Goal: Task Accomplishment & Management: Manage account settings

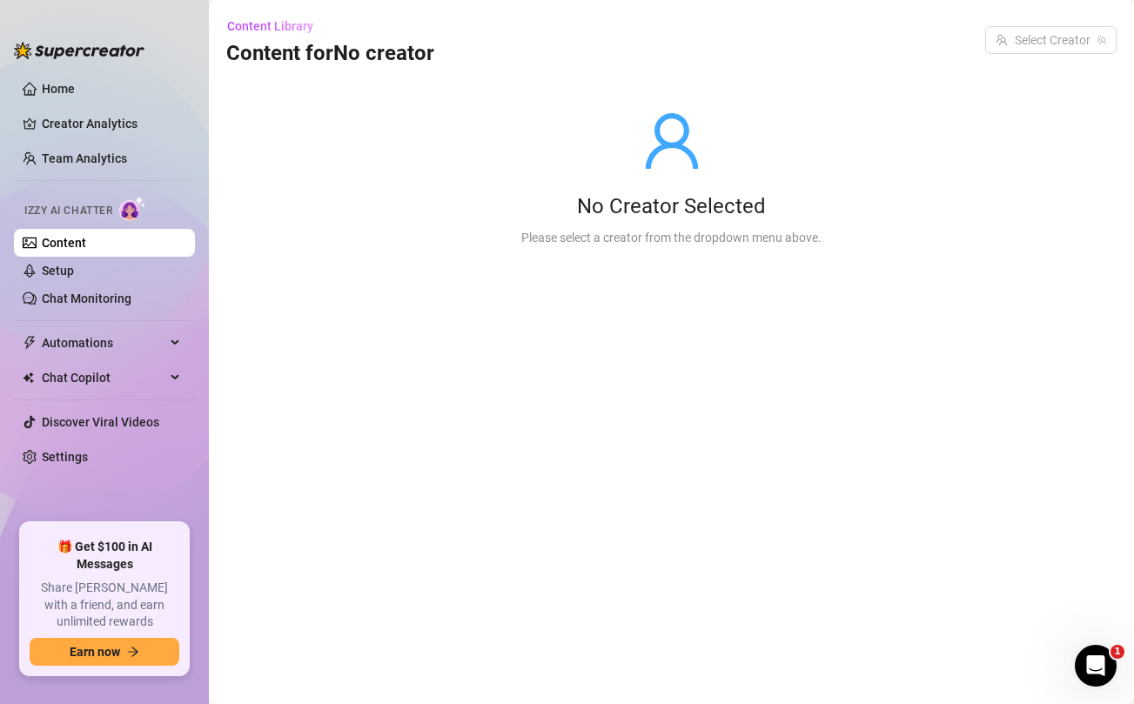
click at [86, 244] on link "Content" at bounding box center [64, 243] width 44 height 14
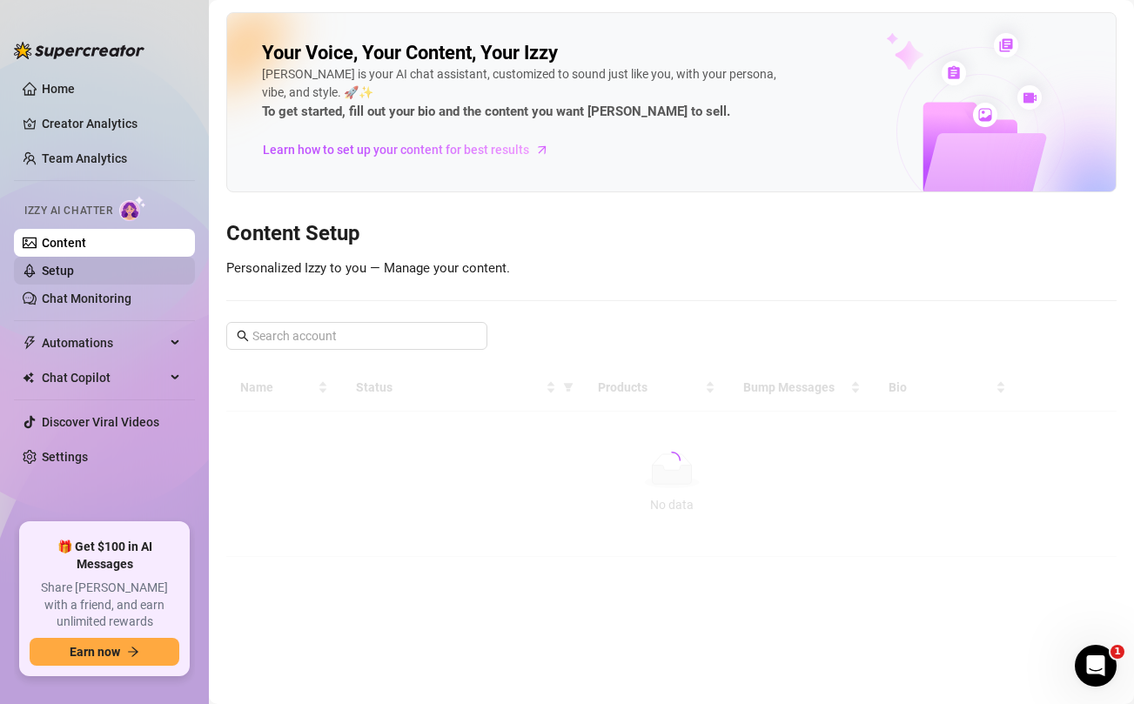
click at [74, 271] on link "Setup" at bounding box center [58, 271] width 32 height 14
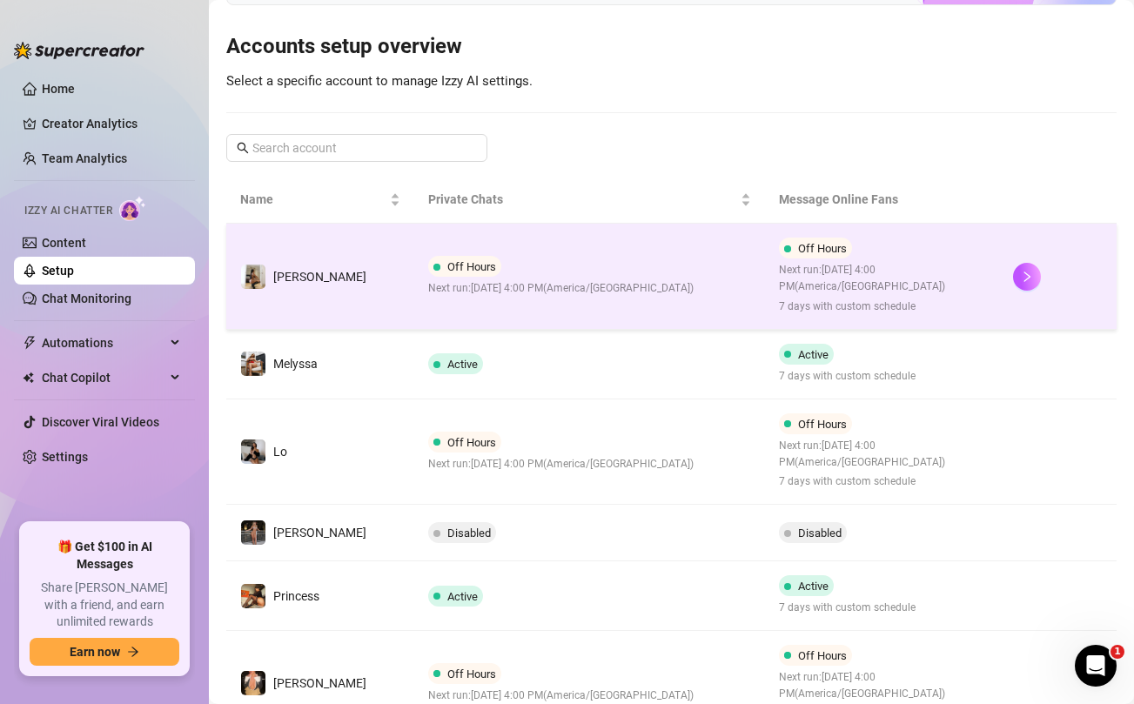
scroll to position [172, 0]
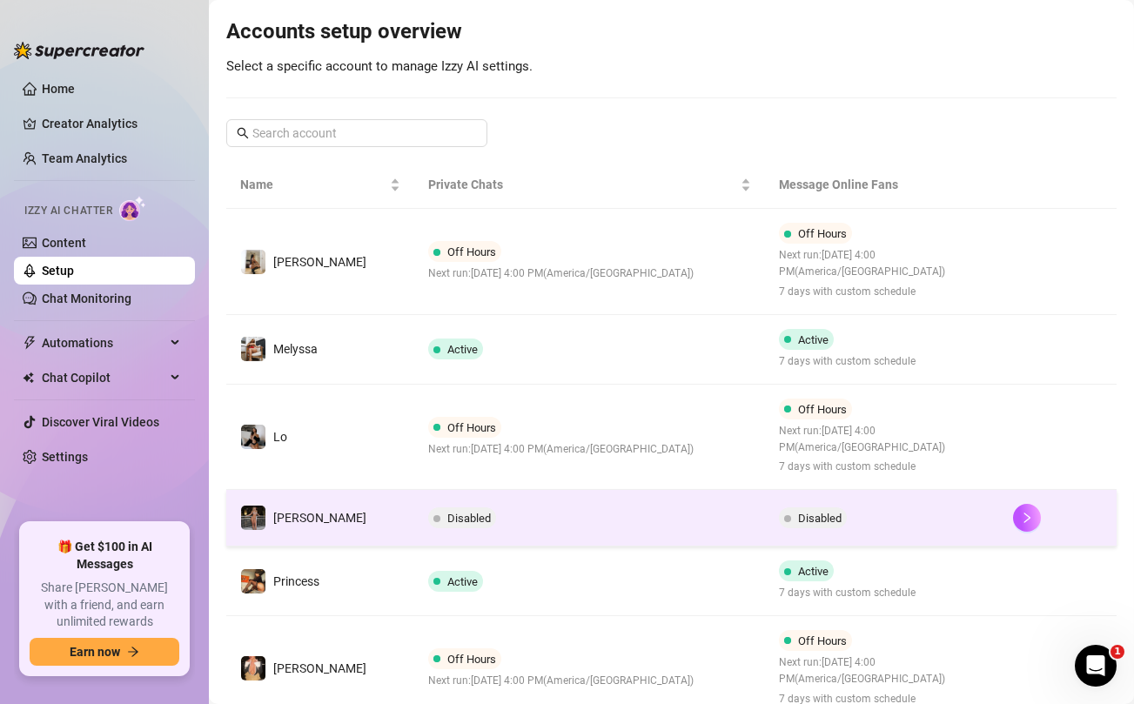
click at [579, 526] on td "Disabled" at bounding box center [589, 518] width 351 height 57
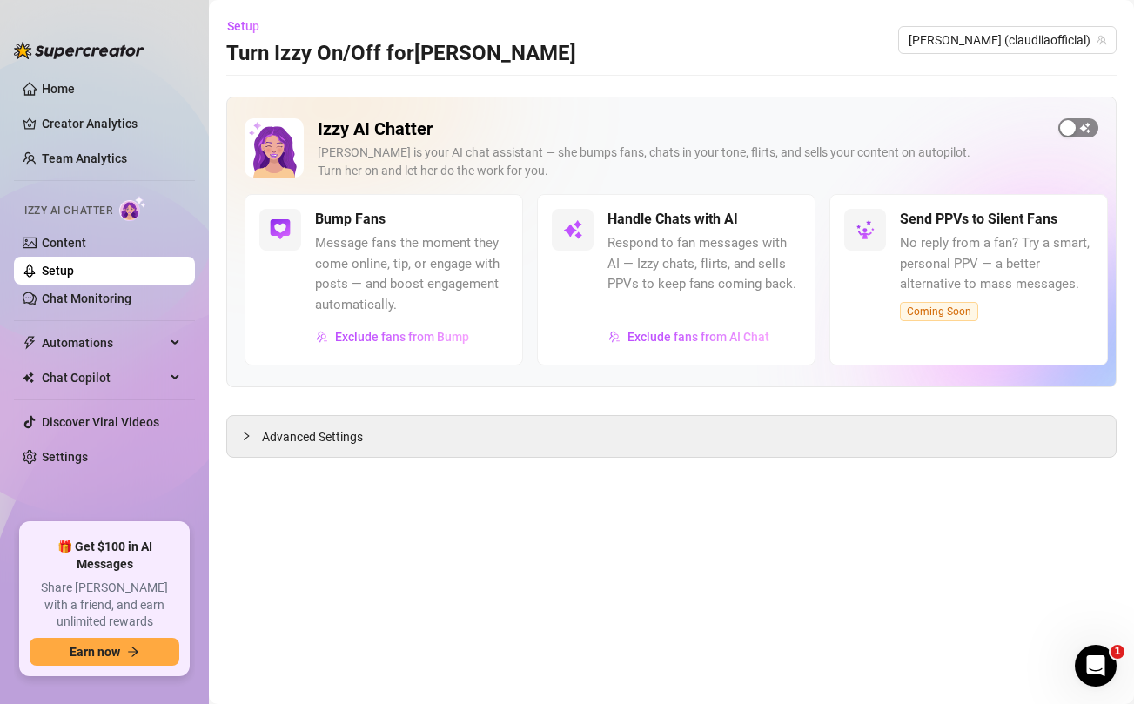
click at [1083, 136] on span "button" at bounding box center [1078, 127] width 40 height 19
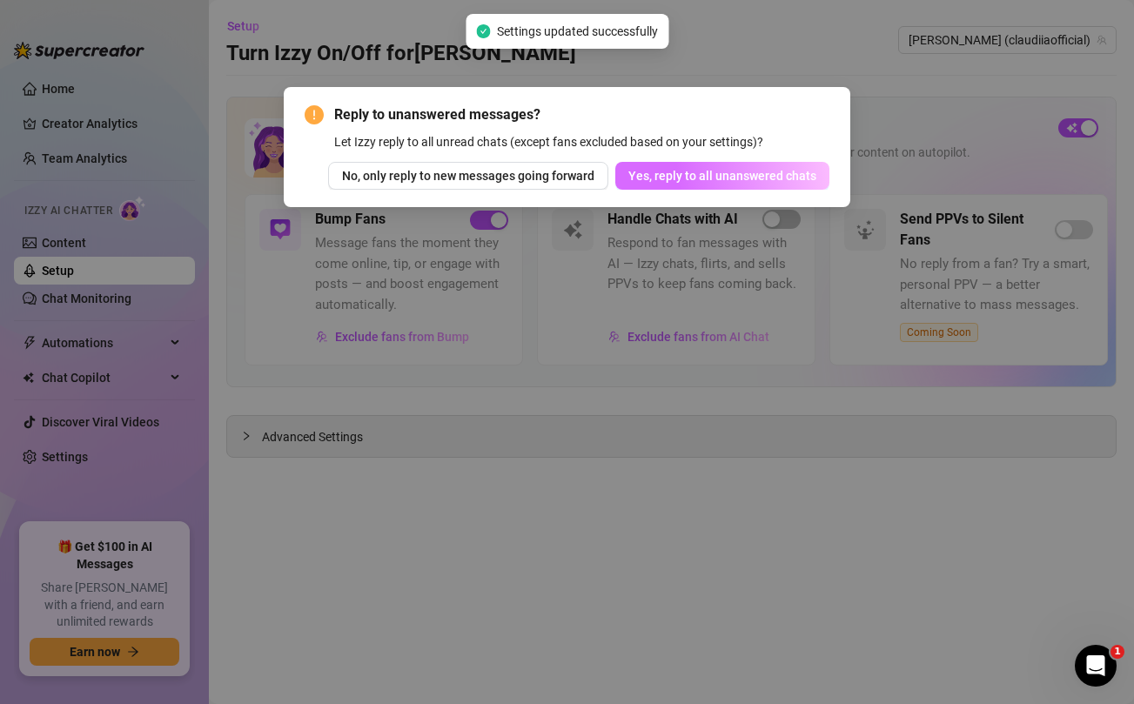
click at [739, 170] on span "Yes, reply to all unanswered chats" at bounding box center [722, 176] width 188 height 14
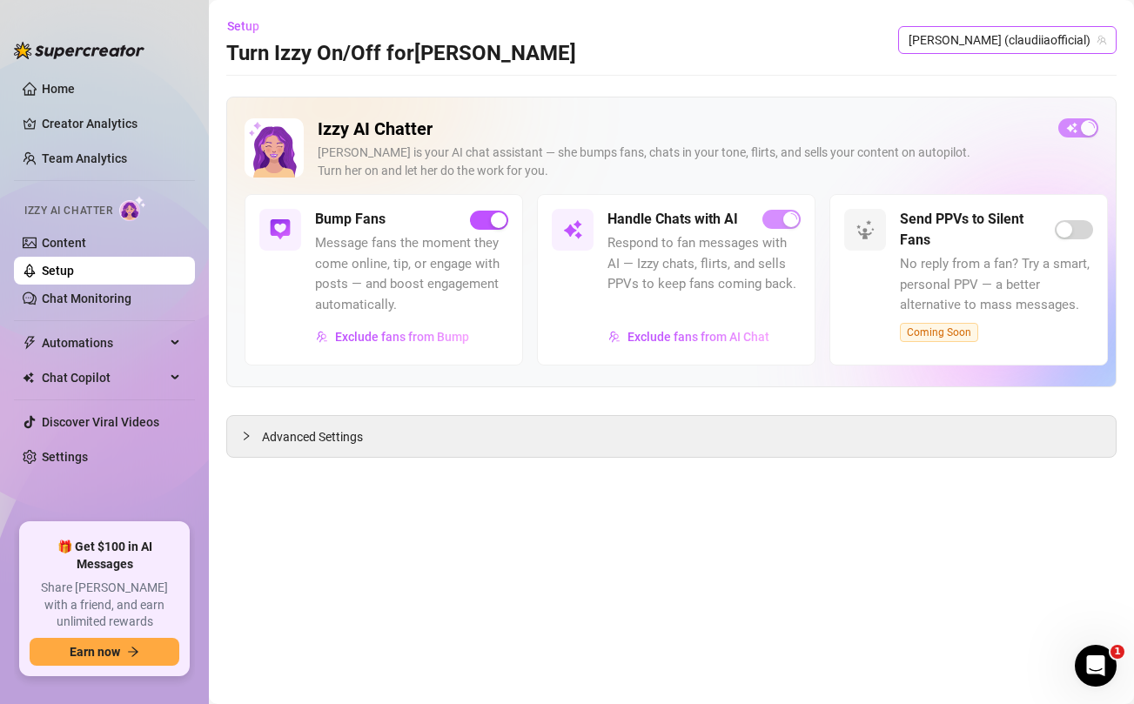
click at [1029, 43] on span "[PERSON_NAME] (claudiiaofficial)" at bounding box center [1006, 40] width 197 height 26
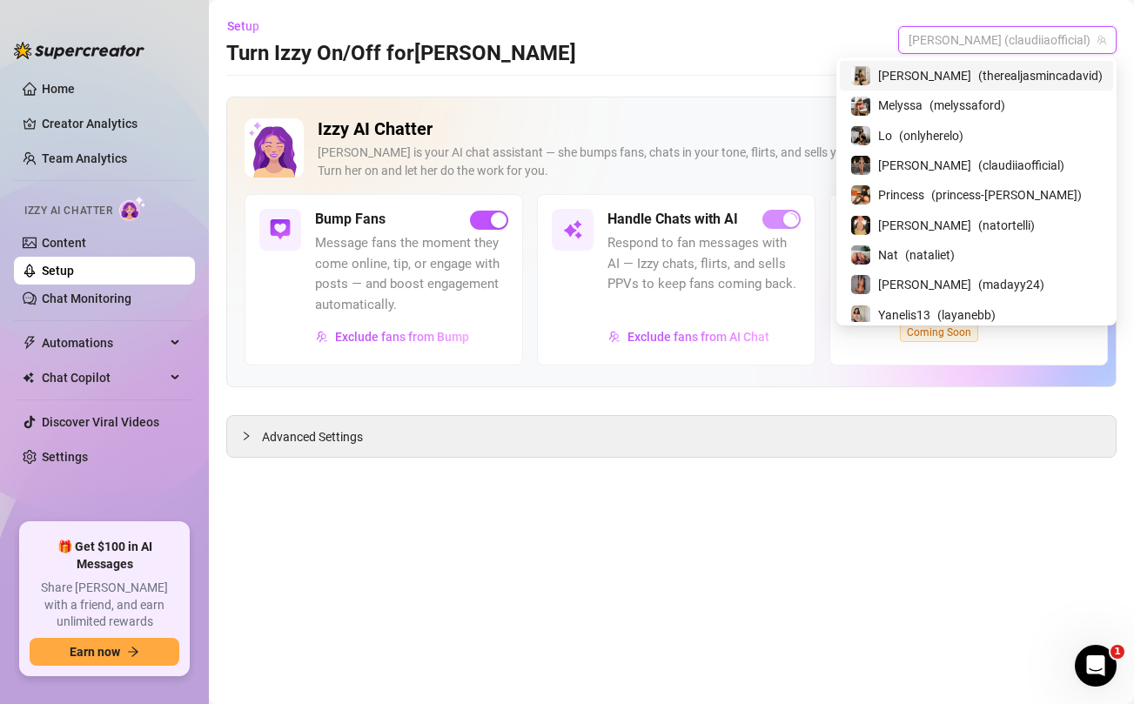
click at [810, 30] on div "Setup Turn Izzy On/Off for [PERSON_NAME] [PERSON_NAME] (claudiiaofficial)" at bounding box center [671, 40] width 890 height 56
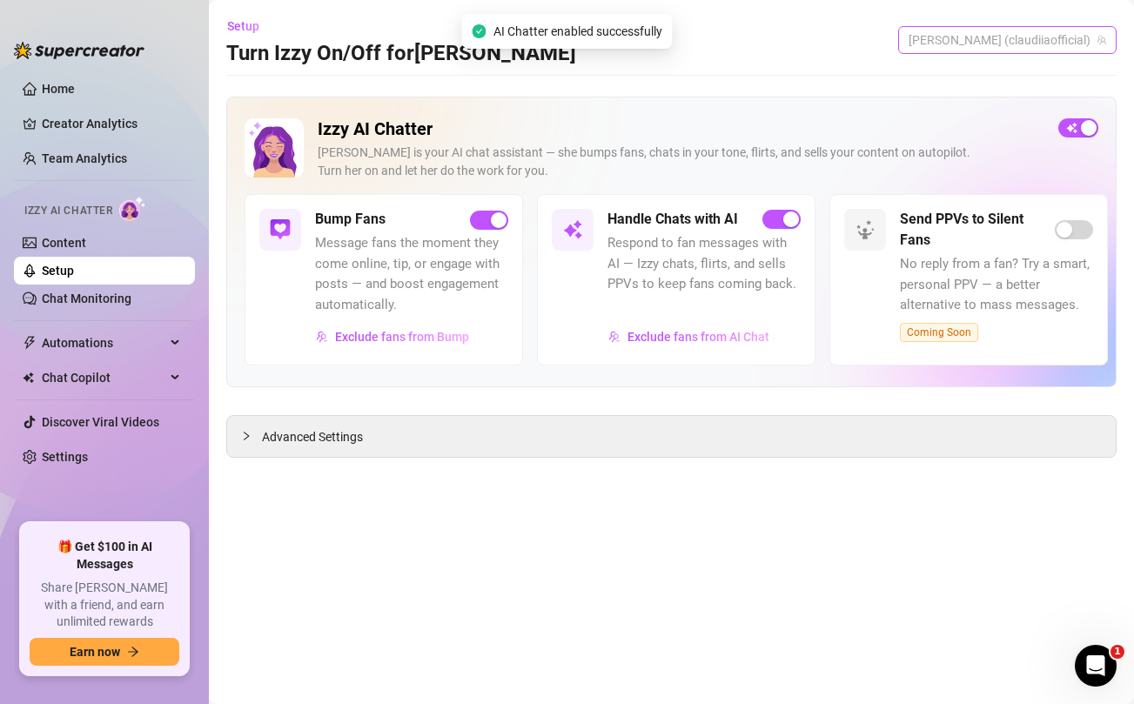
click at [1064, 40] on span "[PERSON_NAME] (claudiiaofficial)" at bounding box center [1006, 40] width 197 height 26
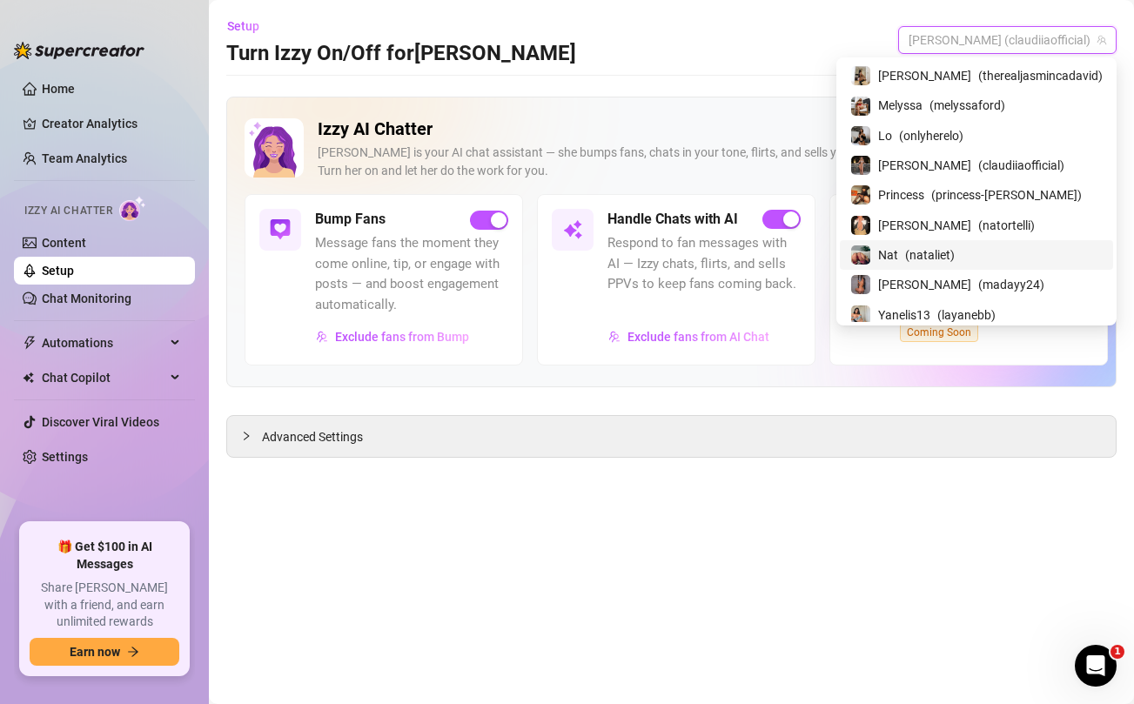
click at [954, 254] on span "( nataliet )" at bounding box center [930, 254] width 50 height 19
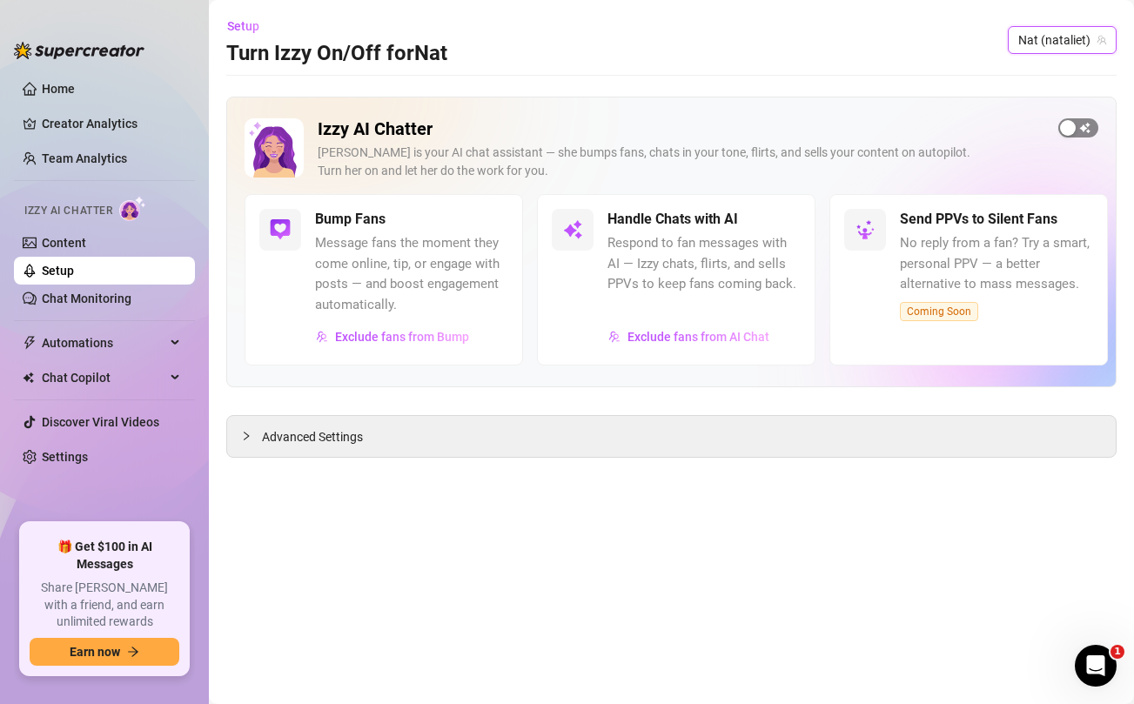
click at [1083, 126] on span "button" at bounding box center [1078, 127] width 40 height 19
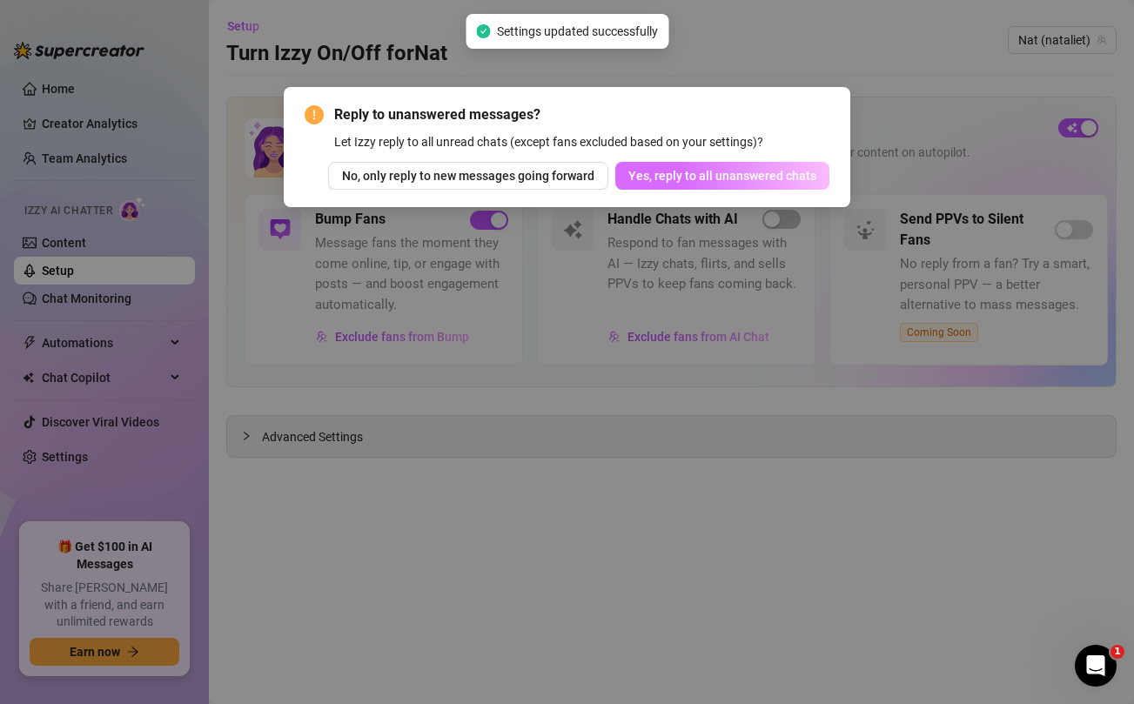
click at [810, 176] on span "Yes, reply to all unanswered chats" at bounding box center [722, 176] width 188 height 14
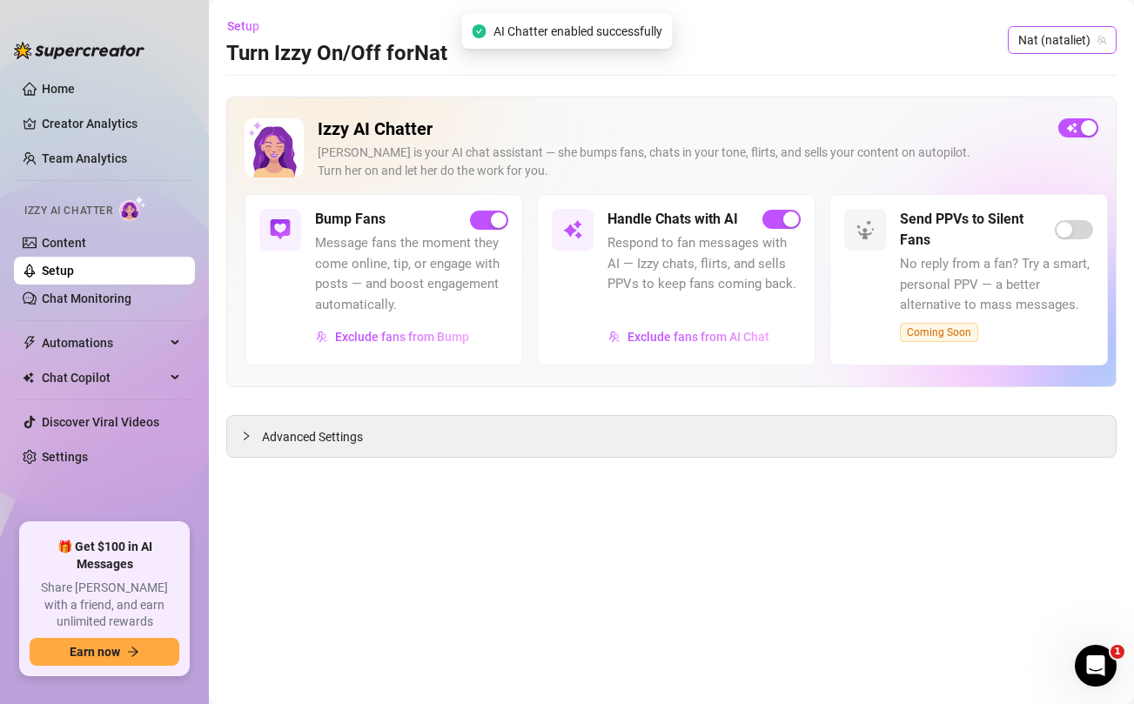
click at [1047, 28] on span "Nat (nataliet)" at bounding box center [1062, 40] width 88 height 26
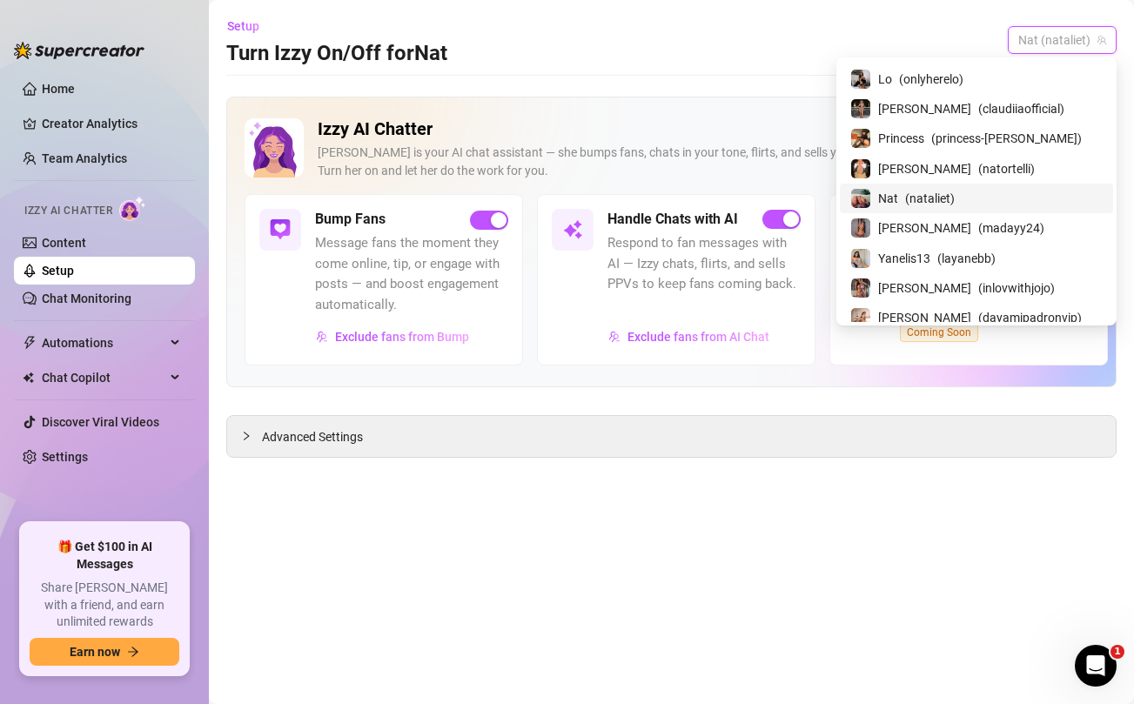
scroll to position [64, 0]
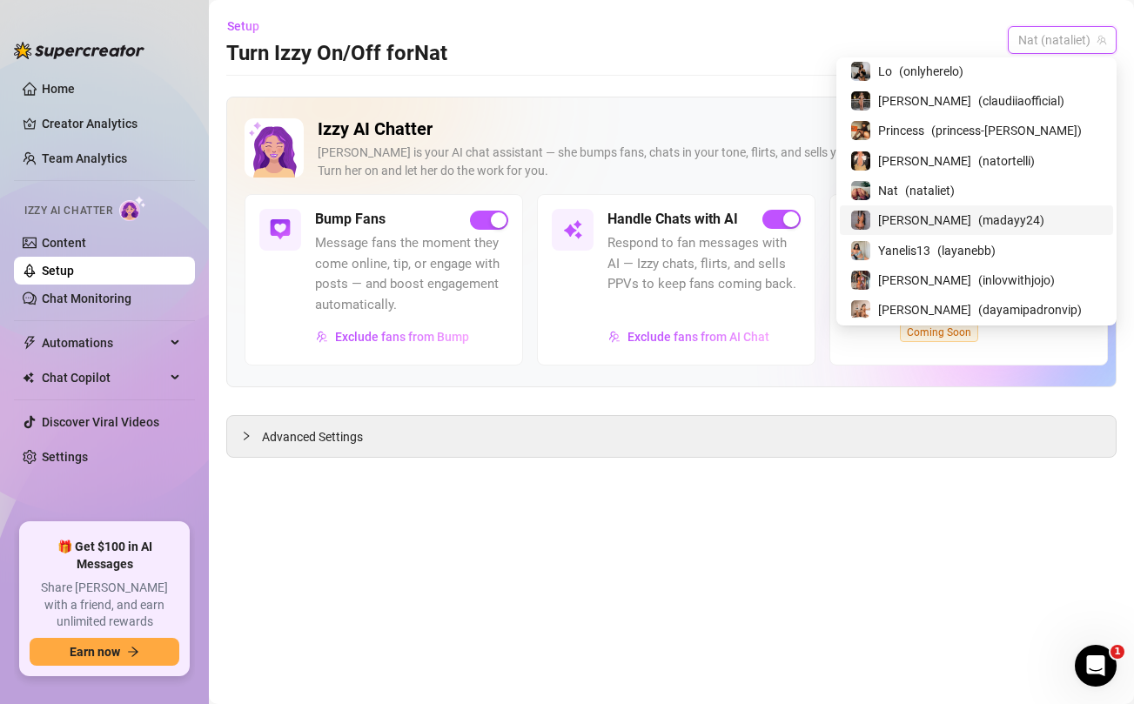
click at [966, 223] on div "[PERSON_NAME] ( madayy24 )" at bounding box center [976, 220] width 252 height 21
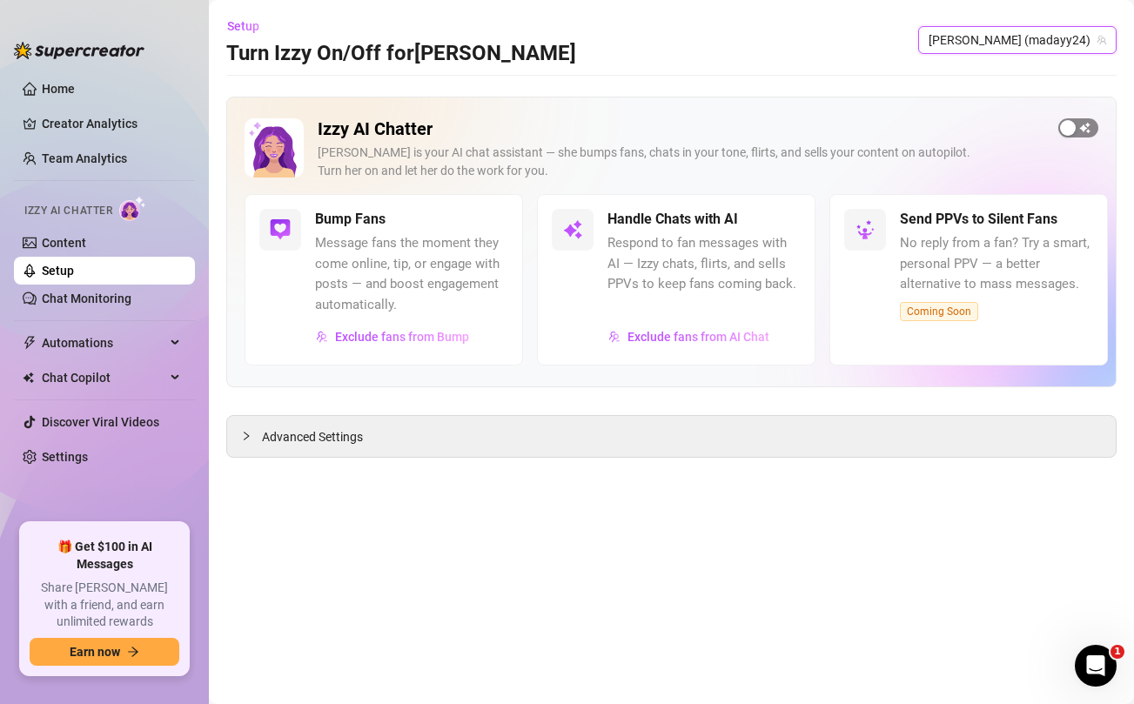
click at [1081, 128] on span "button" at bounding box center [1078, 127] width 40 height 19
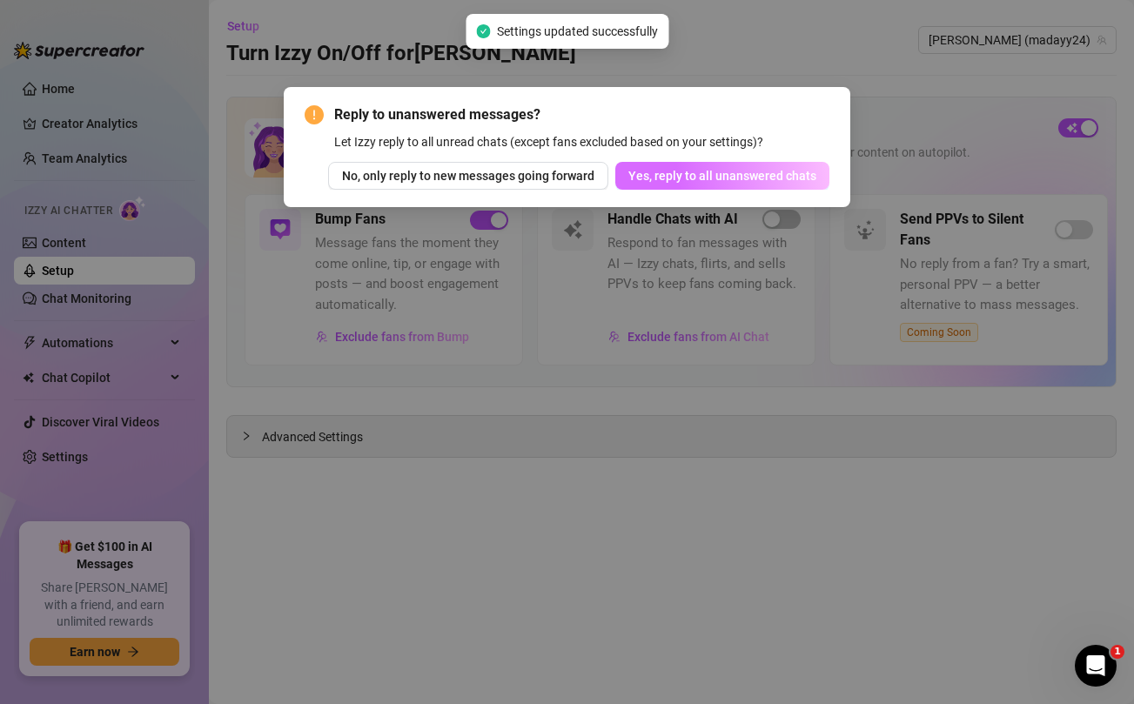
click at [723, 173] on span "Yes, reply to all unanswered chats" at bounding box center [722, 176] width 188 height 14
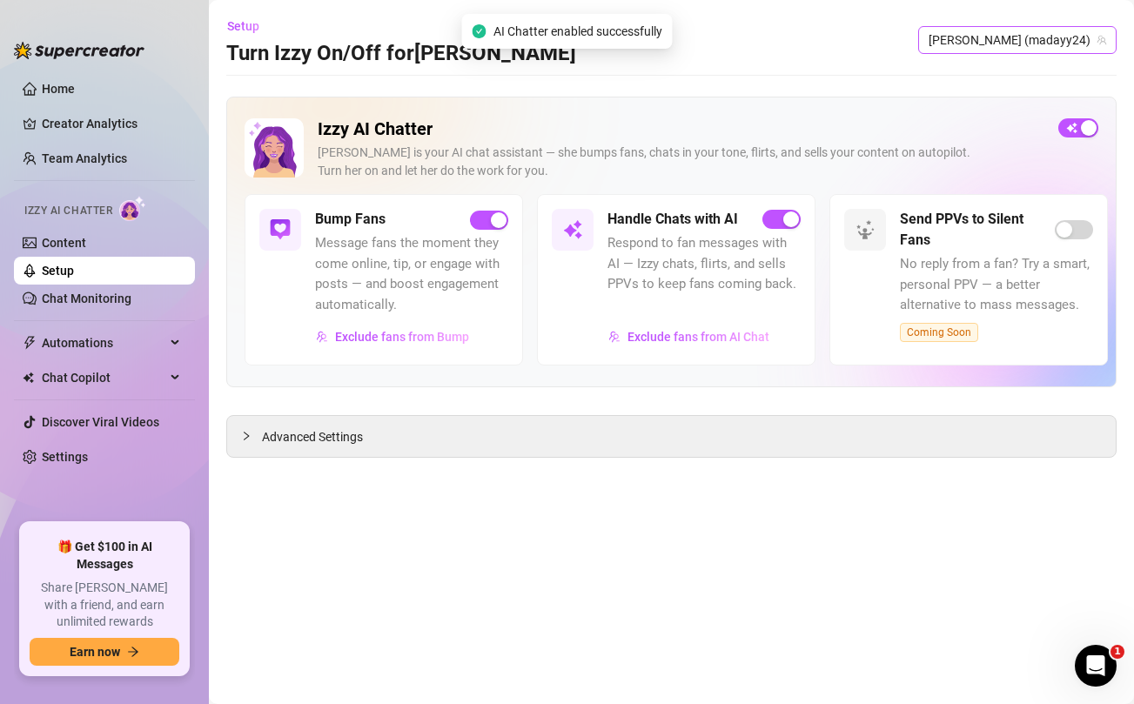
click at [1029, 39] on span "[PERSON_NAME] (madayy24)" at bounding box center [1016, 40] width 177 height 26
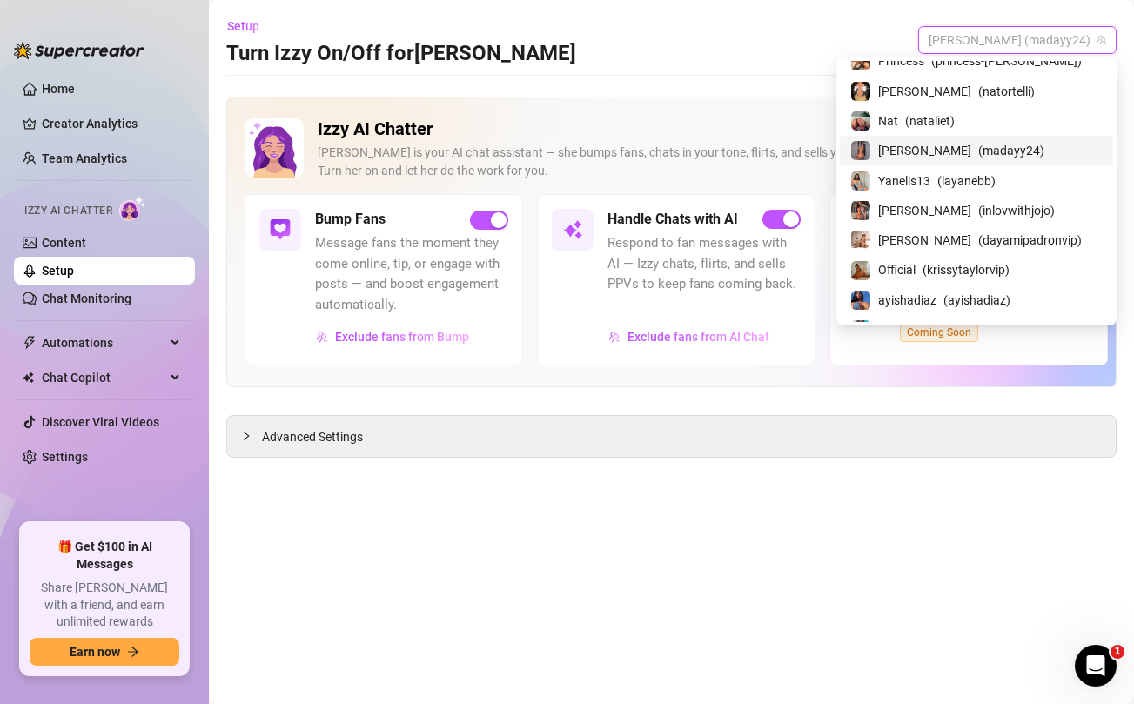
scroll to position [137, 0]
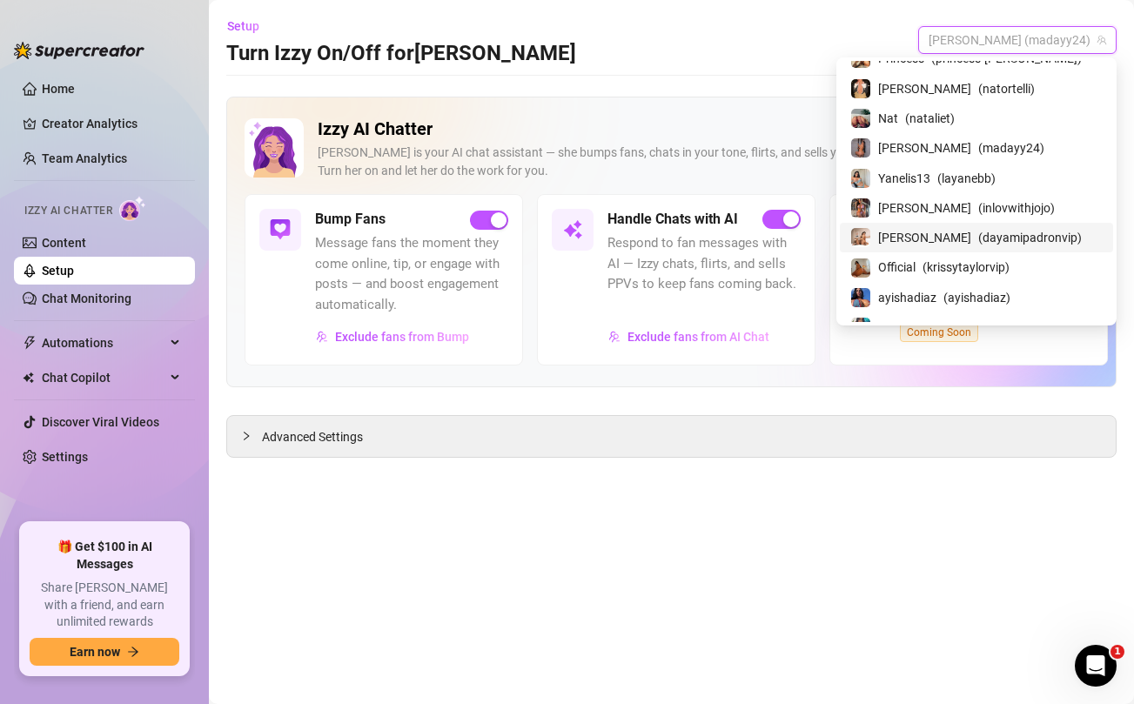
click at [942, 236] on span "[PERSON_NAME]" at bounding box center [924, 237] width 93 height 19
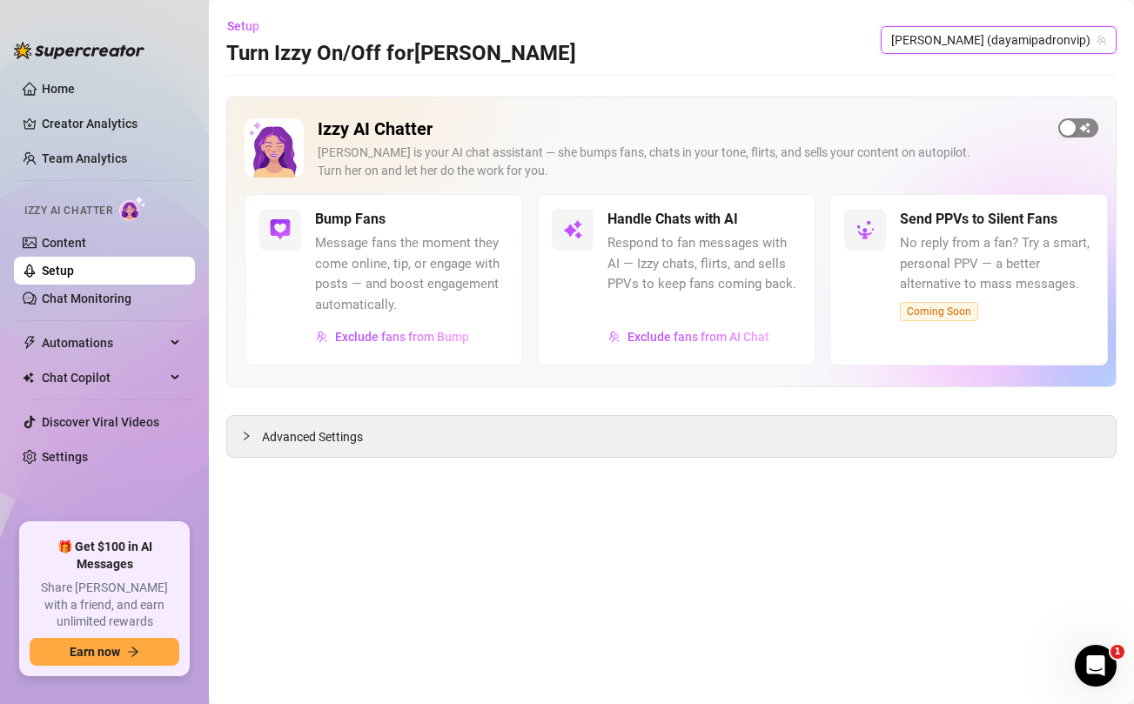
click at [1079, 125] on span "button" at bounding box center [1078, 127] width 40 height 19
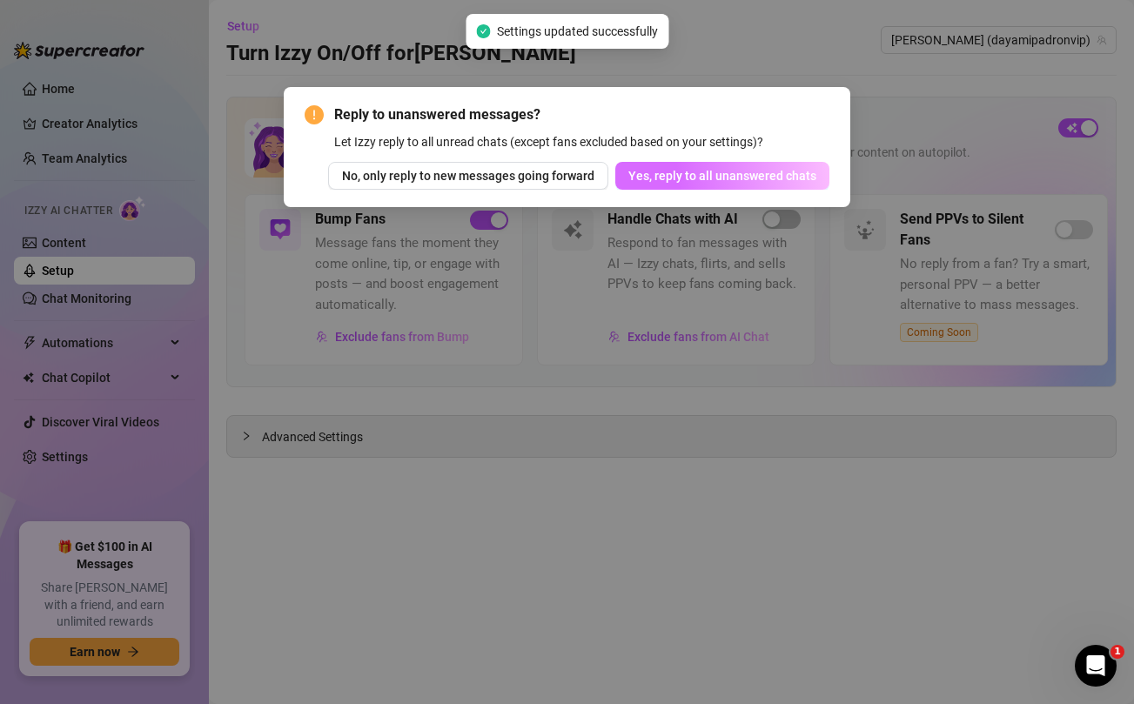
click at [733, 186] on button "Yes, reply to all unanswered chats" at bounding box center [722, 176] width 214 height 28
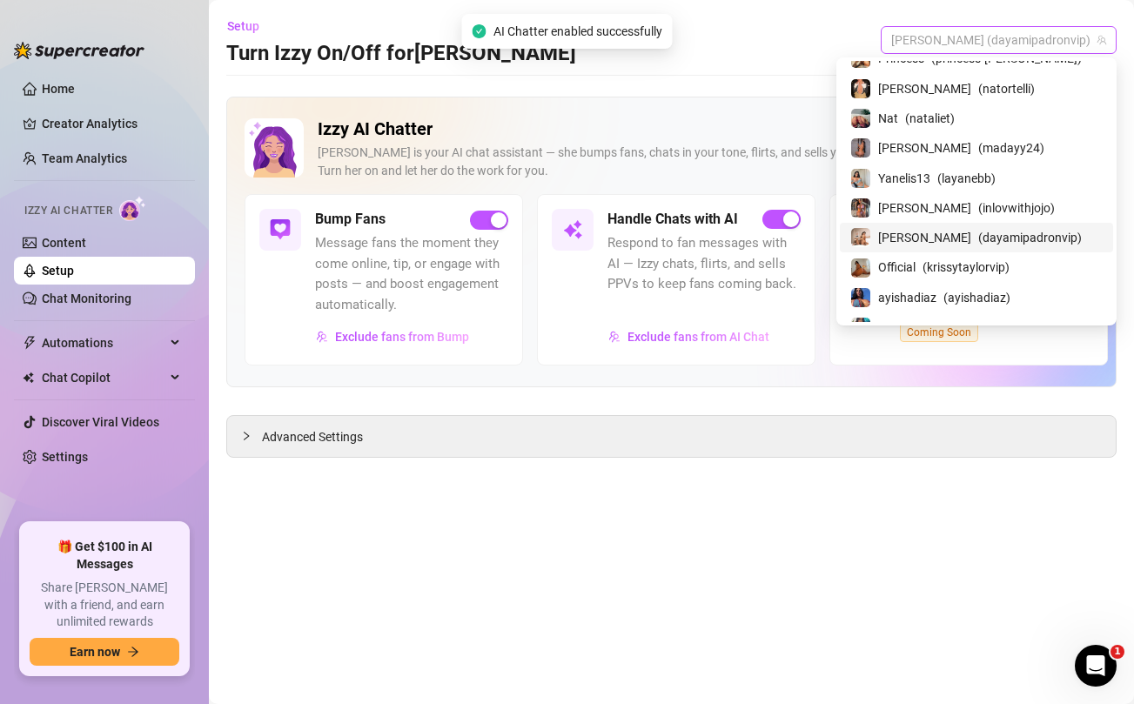
click at [1025, 43] on span "[PERSON_NAME] (dayamipadronvip)" at bounding box center [998, 40] width 215 height 26
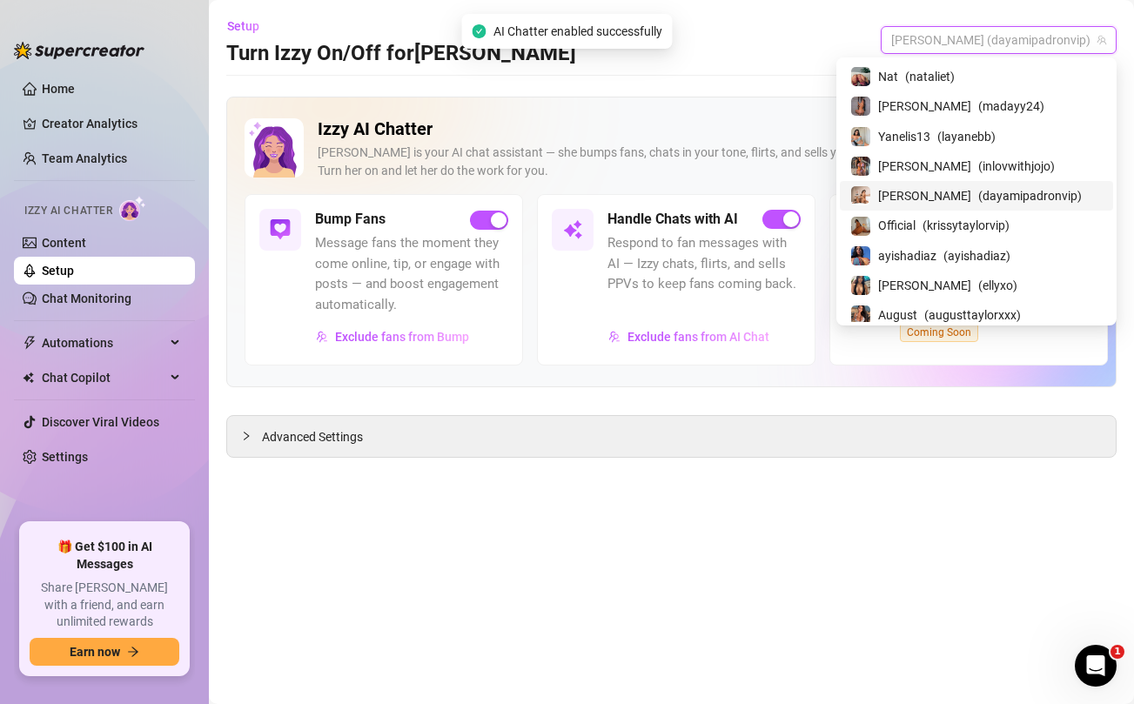
scroll to position [189, 0]
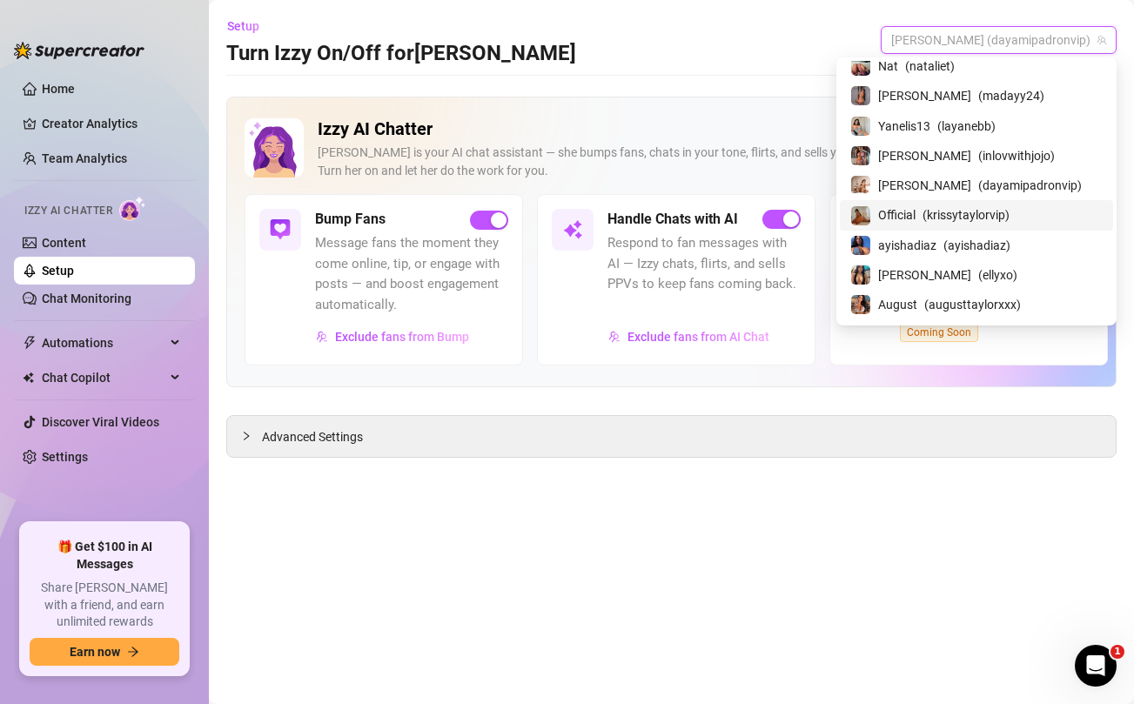
click at [915, 217] on span "Official" at bounding box center [896, 214] width 37 height 19
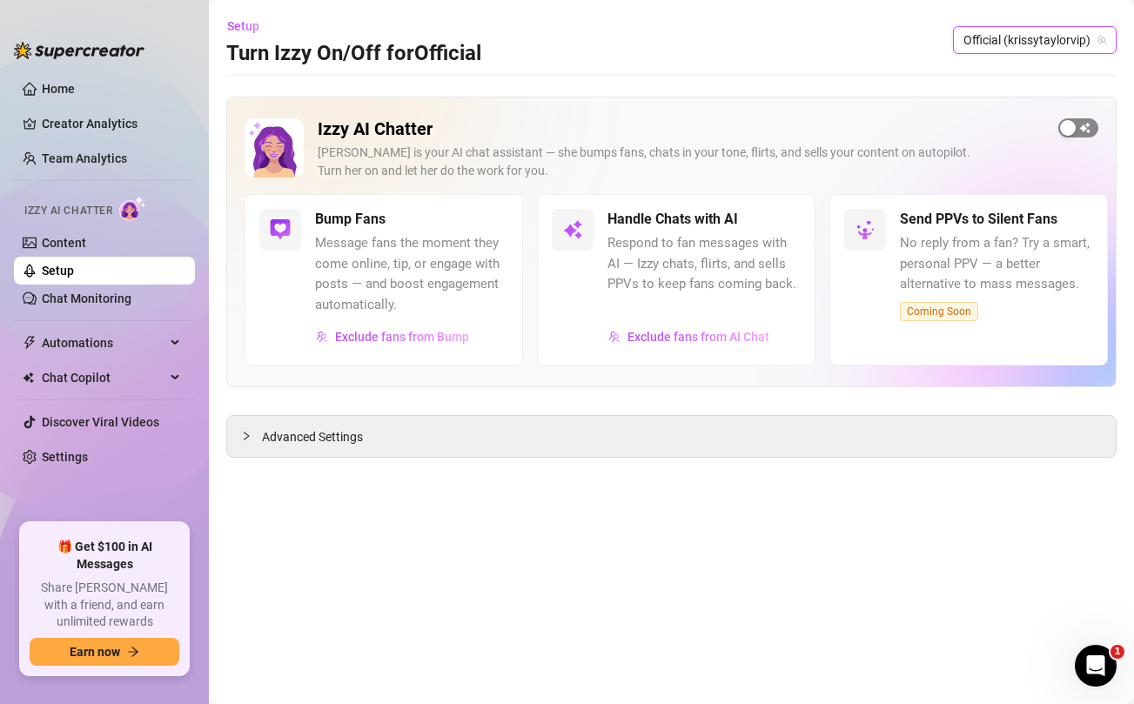
click at [1083, 125] on span "button" at bounding box center [1078, 127] width 40 height 19
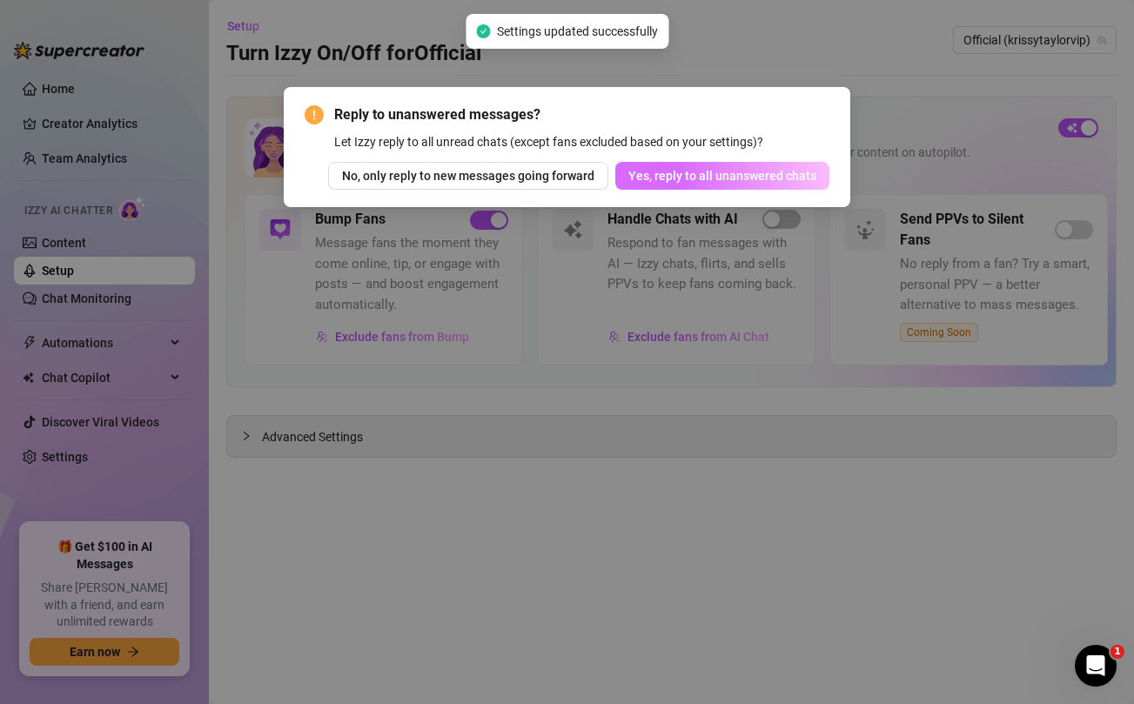
click at [742, 168] on button "Yes, reply to all unanswered chats" at bounding box center [722, 176] width 214 height 28
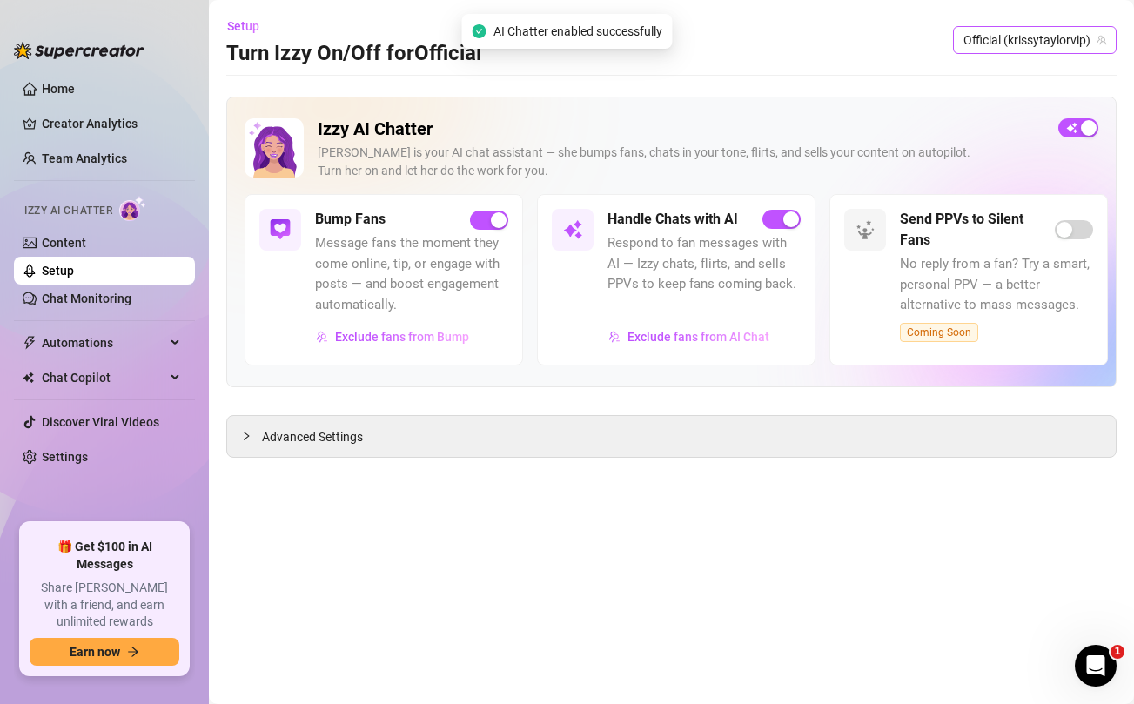
click at [1001, 37] on span "Official (krissytaylorvip)" at bounding box center [1034, 40] width 143 height 26
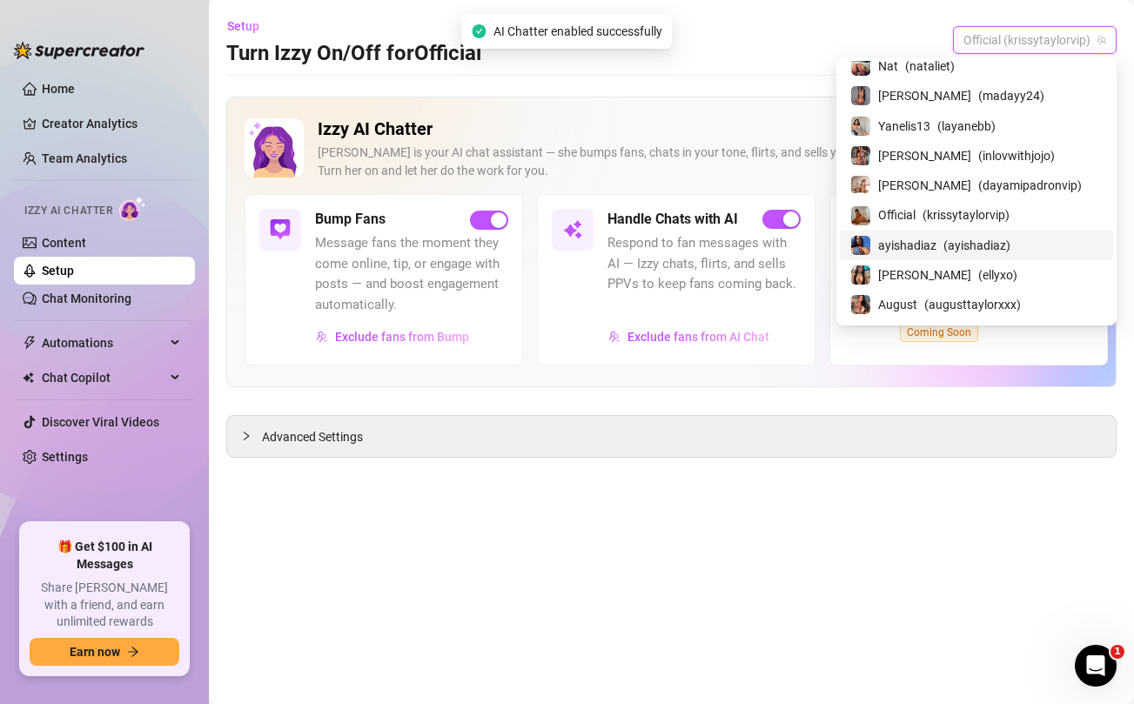
click at [936, 239] on span "ayishadiaz" at bounding box center [907, 245] width 58 height 19
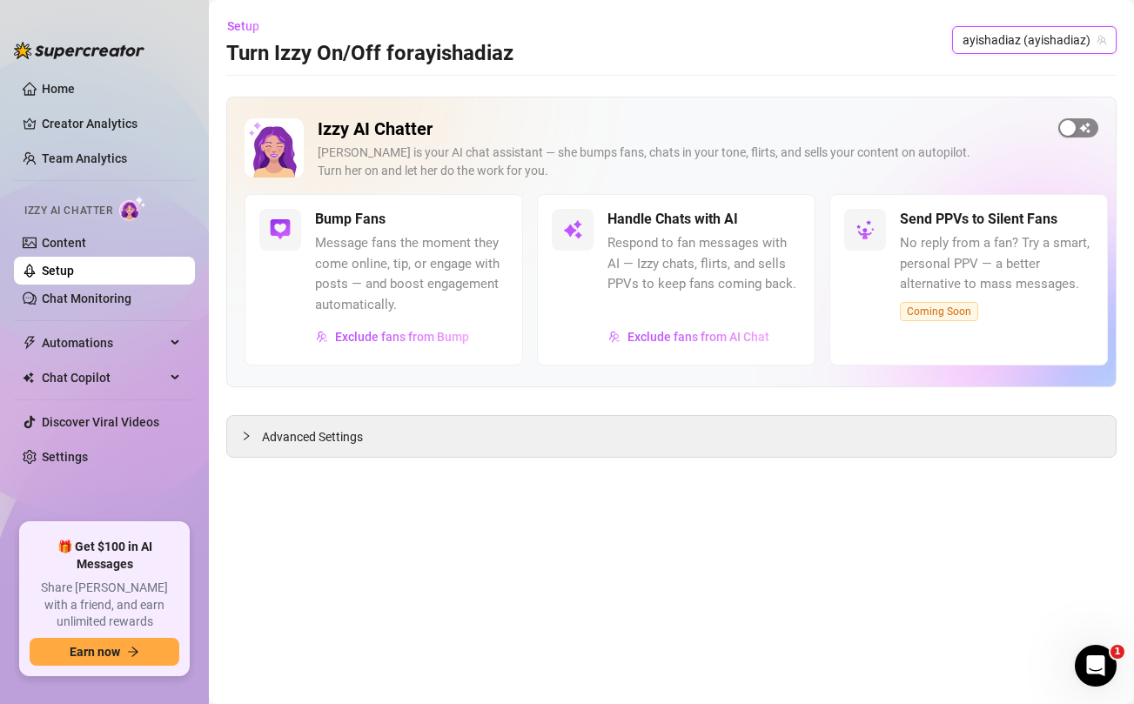
click at [1083, 127] on span "button" at bounding box center [1078, 127] width 40 height 19
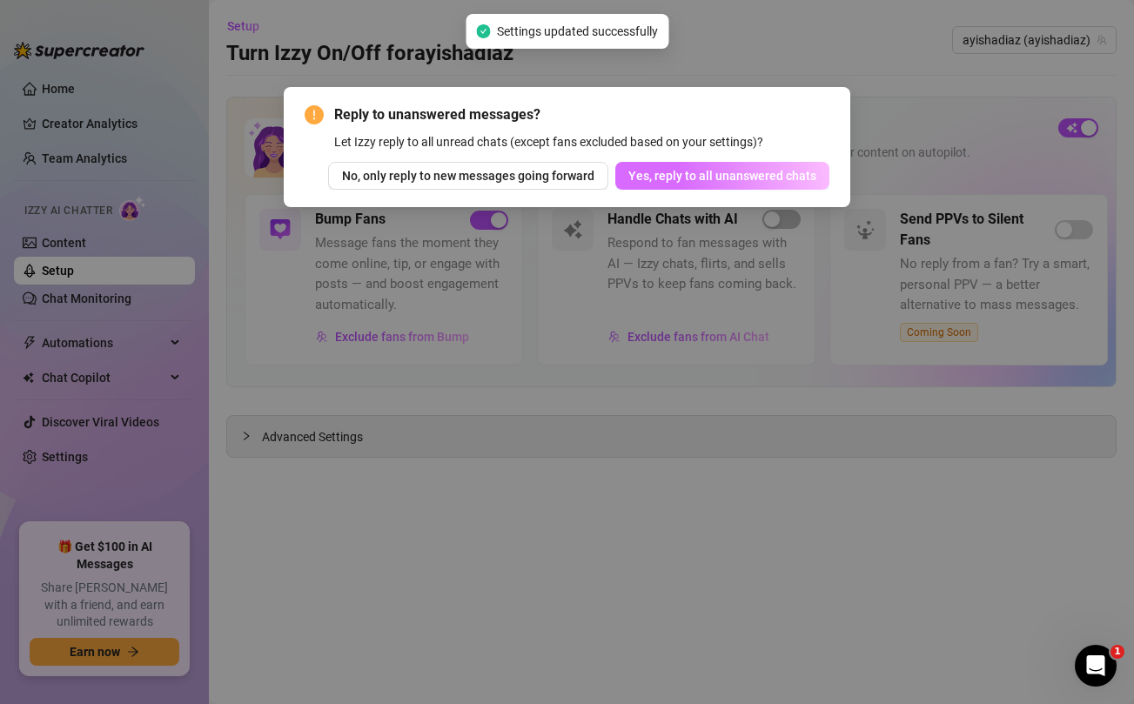
click at [787, 182] on span "Yes, reply to all unanswered chats" at bounding box center [722, 176] width 188 height 14
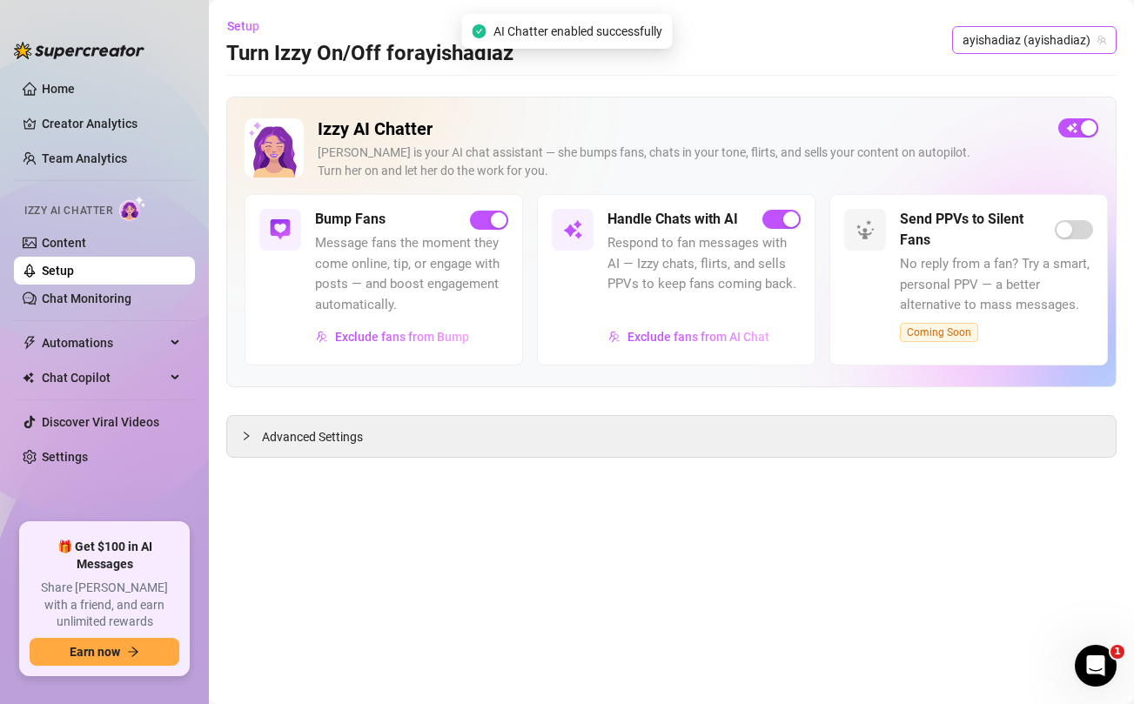
click at [1055, 37] on span "ayishadiaz (ayishadiaz)" at bounding box center [1034, 40] width 144 height 26
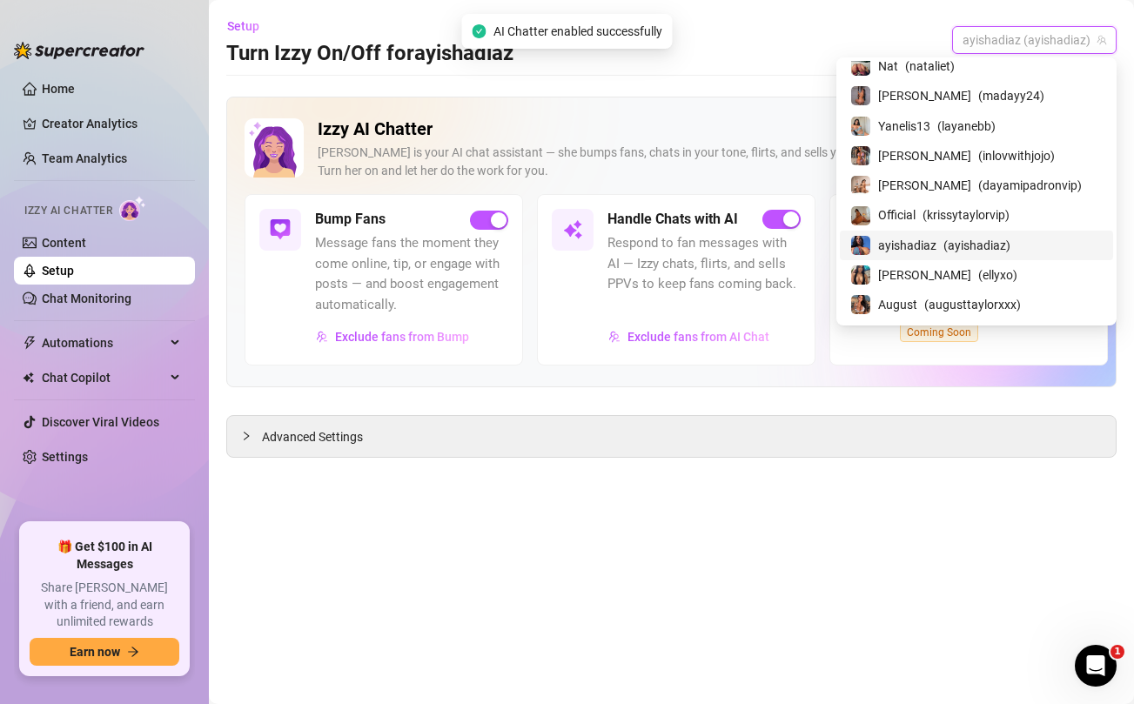
scroll to position [212, 0]
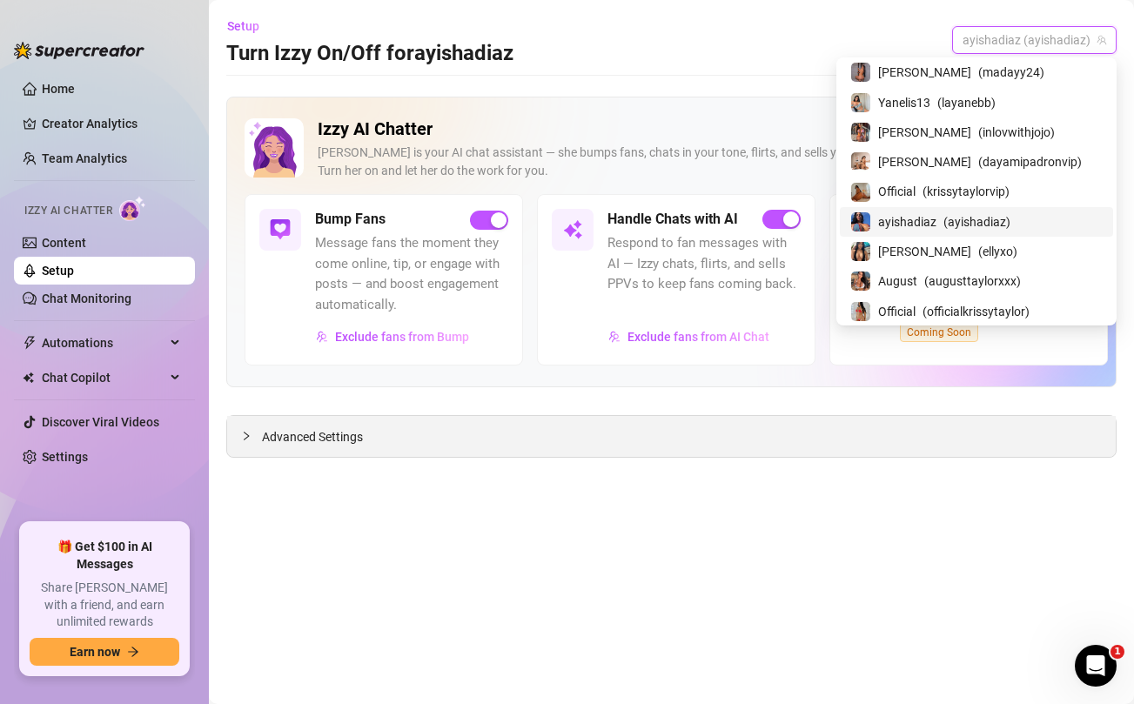
click at [684, 454] on div "Advanced Settings" at bounding box center [671, 436] width 888 height 41
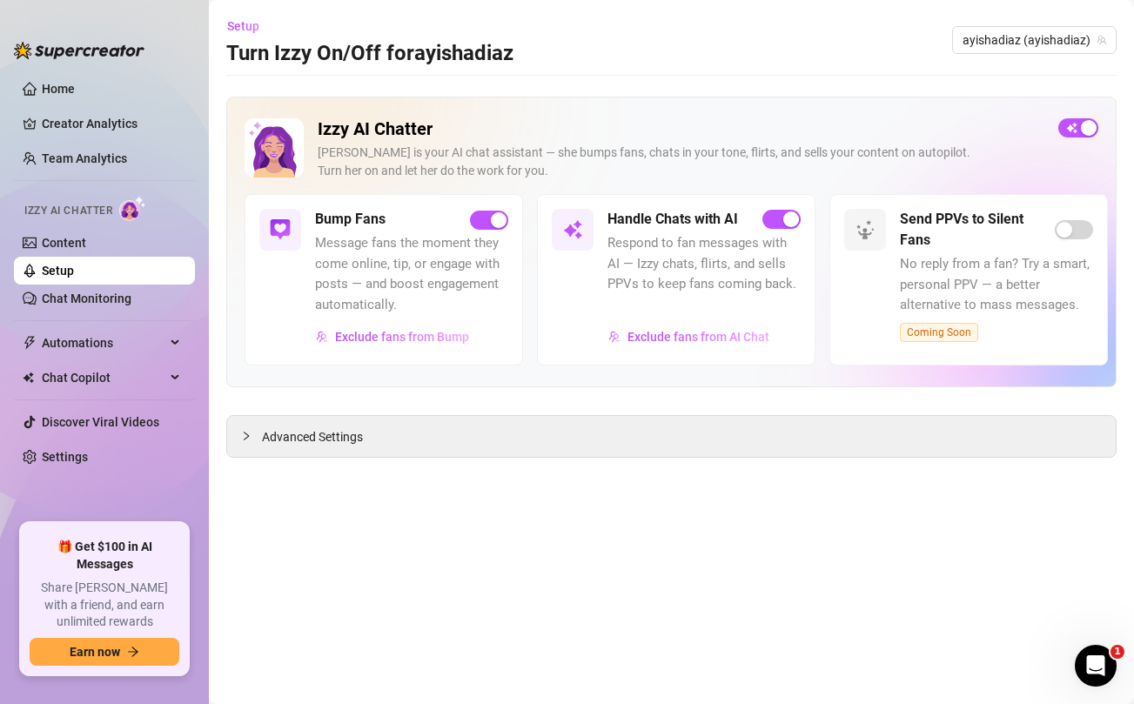
click at [70, 269] on link "Setup" at bounding box center [58, 271] width 32 height 14
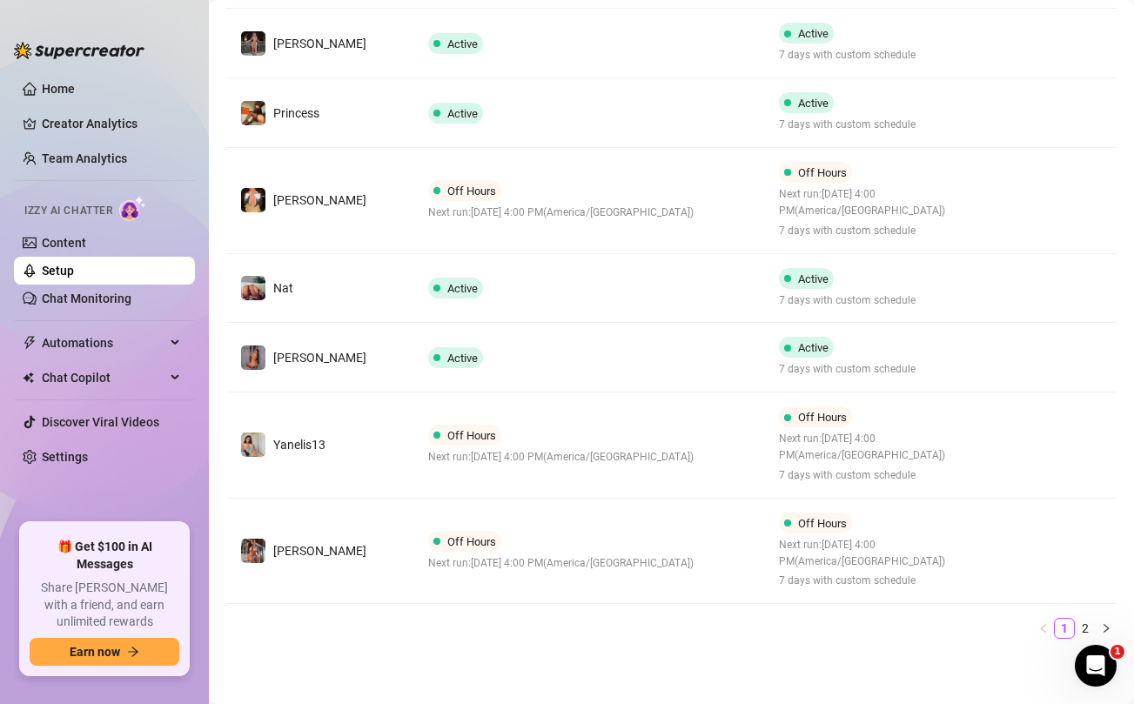
scroll to position [654, 0]
click at [1087, 630] on link "2" at bounding box center [1084, 627] width 19 height 19
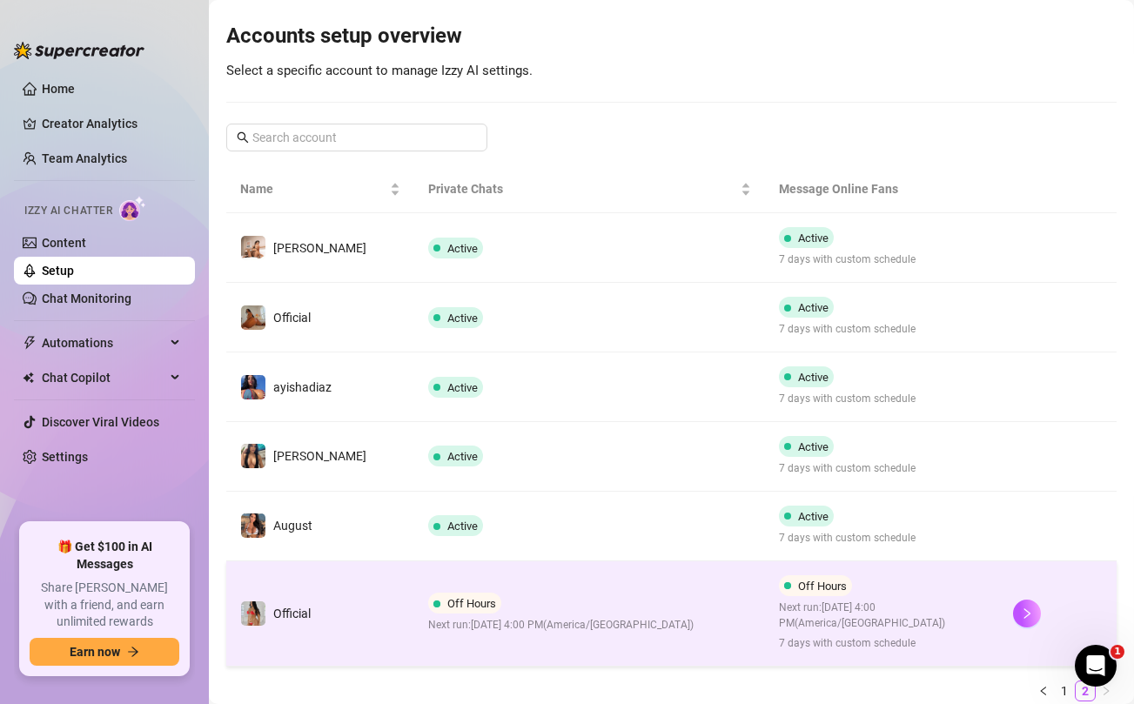
scroll to position [162, 0]
